Goal: Information Seeking & Learning: Learn about a topic

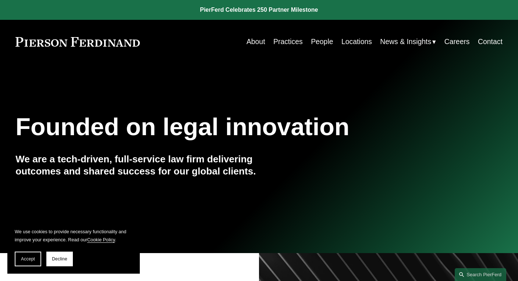
click at [314, 44] on link "People" at bounding box center [322, 42] width 22 height 14
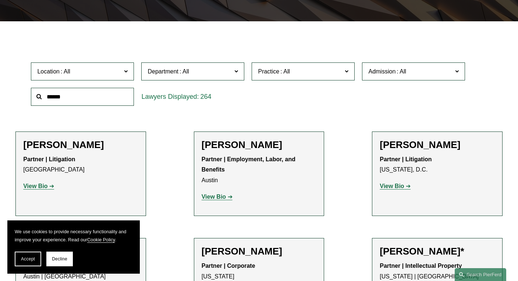
scroll to position [184, 0]
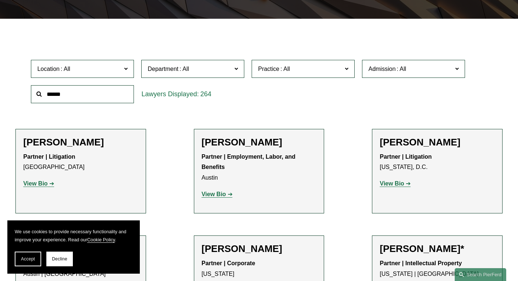
click at [119, 76] on label "Location" at bounding box center [82, 69] width 103 height 18
click at [0, 0] on link "[GEOGRAPHIC_DATA]" at bounding box center [0, 0] width 0 height 0
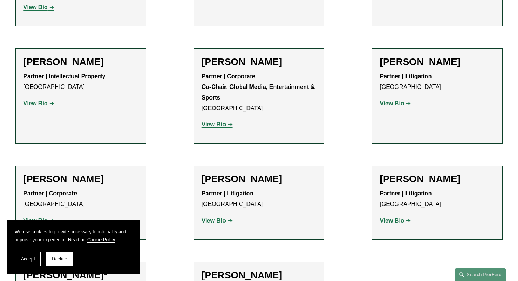
scroll to position [1067, 0]
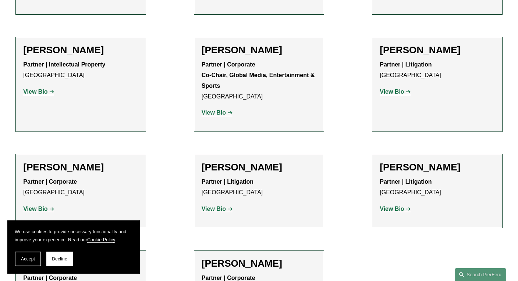
click at [214, 206] on strong "View Bio" at bounding box center [214, 209] width 24 height 6
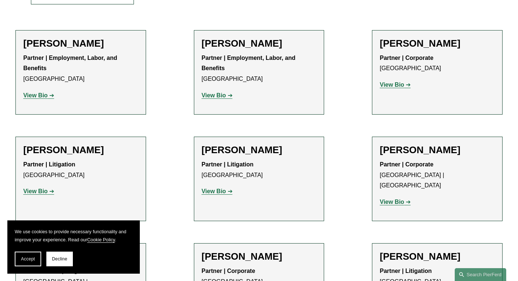
scroll to position [294, 0]
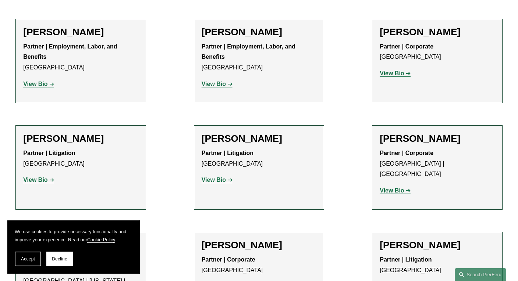
click at [216, 180] on strong "View Bio" at bounding box center [214, 180] width 24 height 6
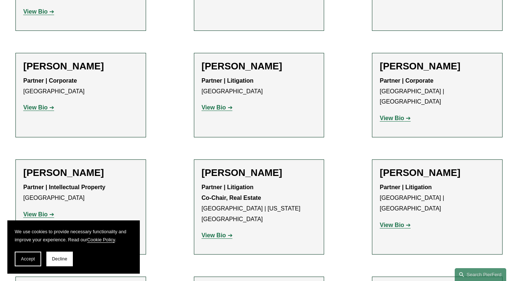
scroll to position [588, 0]
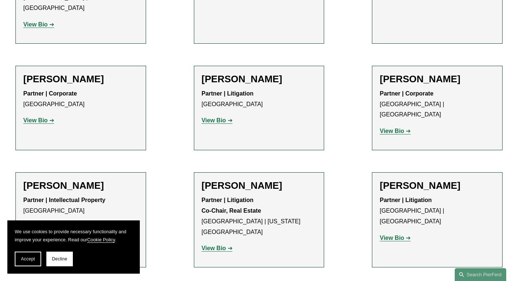
click at [42, 117] on strong "View Bio" at bounding box center [35, 120] width 24 height 6
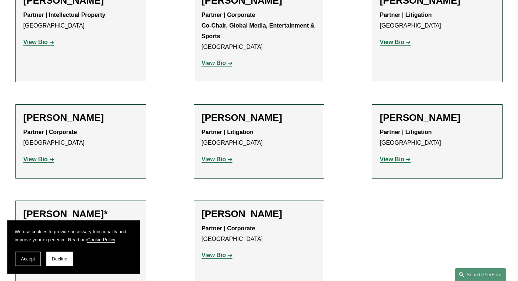
scroll to position [1103, 0]
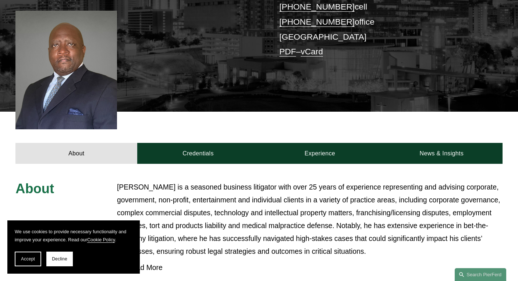
scroll to position [181, 0]
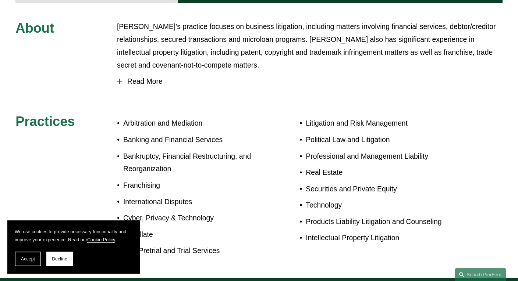
scroll to position [331, 0]
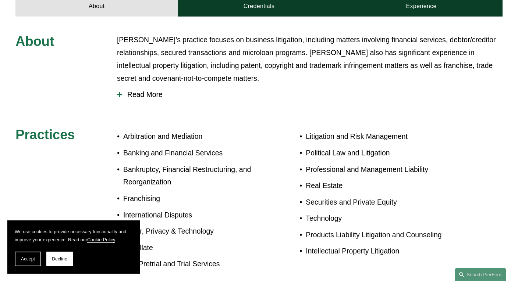
click at [132, 90] on span "Read More" at bounding box center [312, 94] width 380 height 8
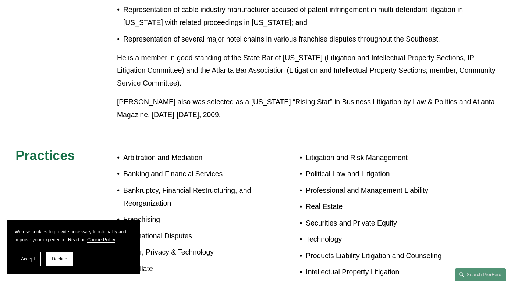
scroll to position [615, 0]
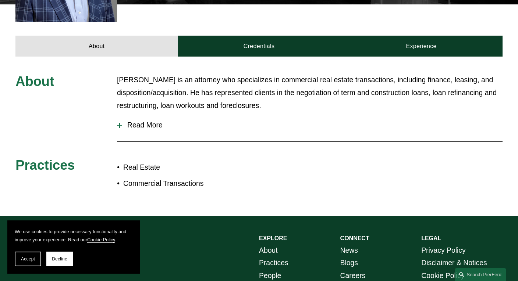
scroll to position [331, 0]
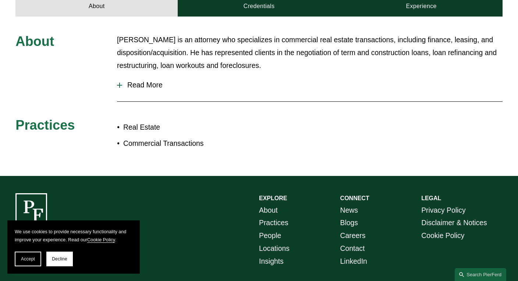
click at [118, 83] on div at bounding box center [119, 85] width 5 height 5
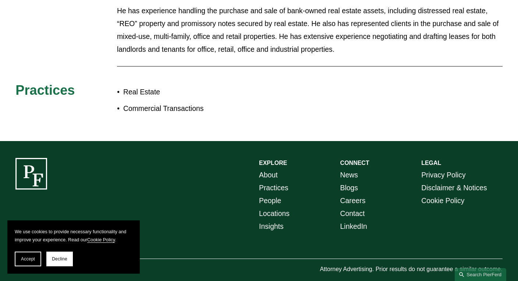
scroll to position [433, 0]
